Goal: Information Seeking & Learning: Stay updated

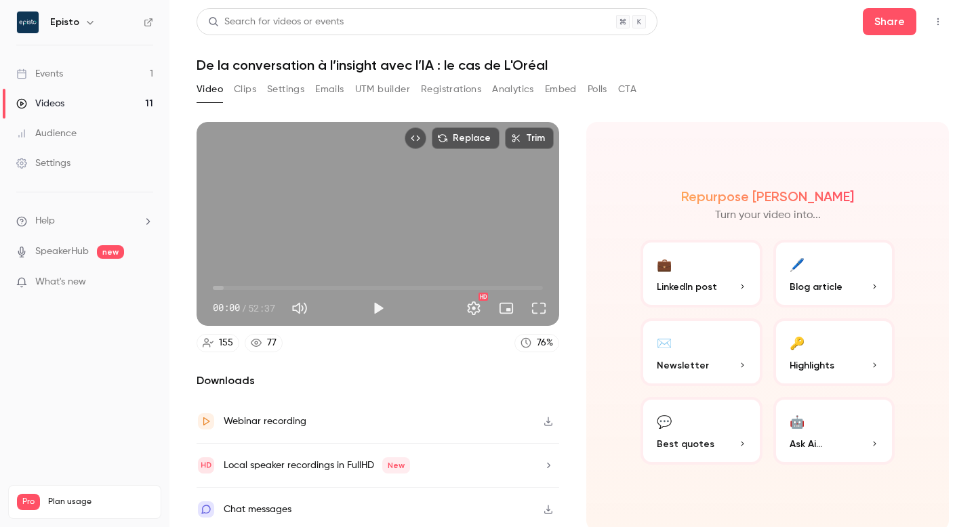
scroll to position [4, 0]
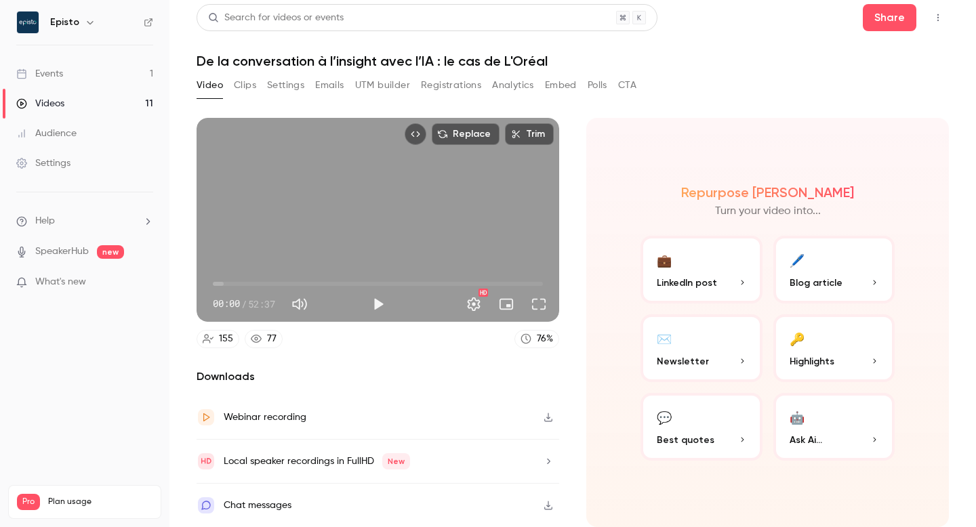
click at [58, 71] on div "Events" at bounding box center [39, 74] width 47 height 14
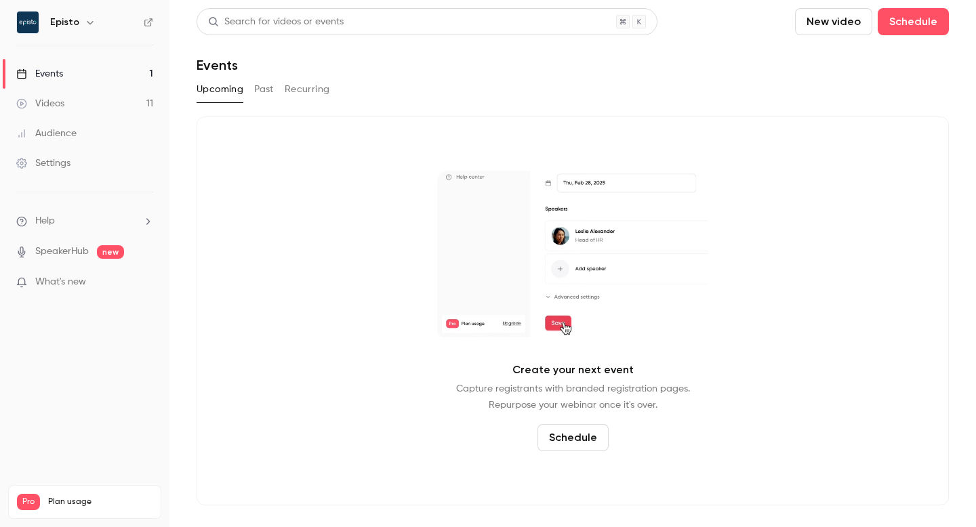
click at [264, 93] on button "Past" at bounding box center [264, 90] width 20 height 22
